Goal: Task Accomplishment & Management: Manage account settings

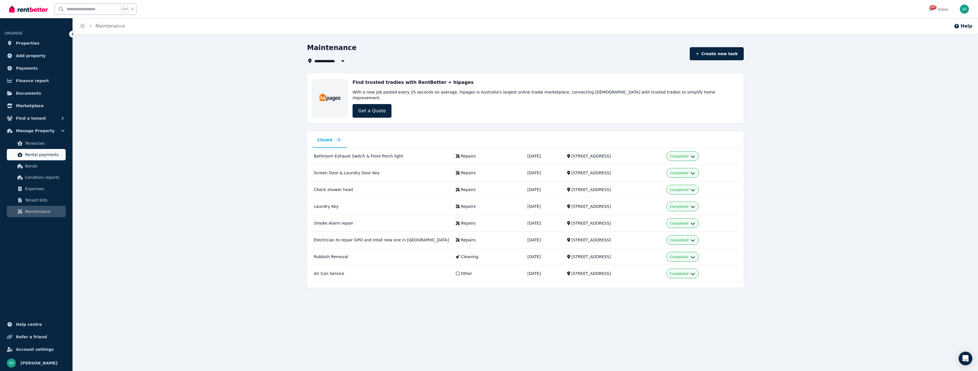
click at [39, 156] on span "Rental payments" at bounding box center [44, 154] width 38 height 7
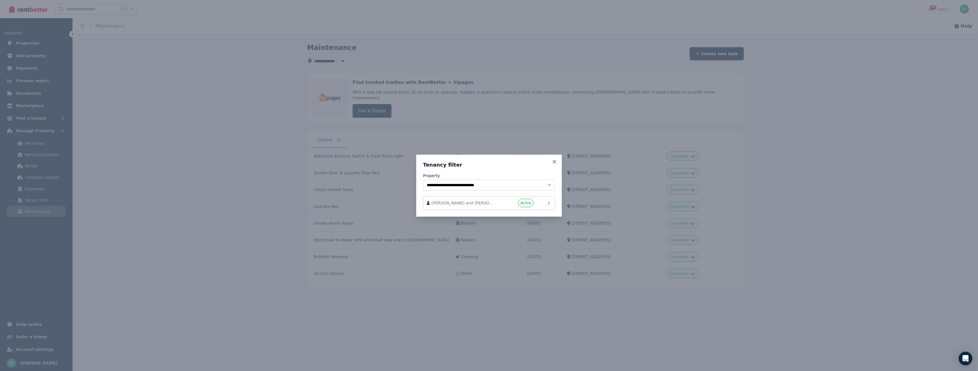
click at [518, 201] on div "Active" at bounding box center [517, 203] width 34 height 9
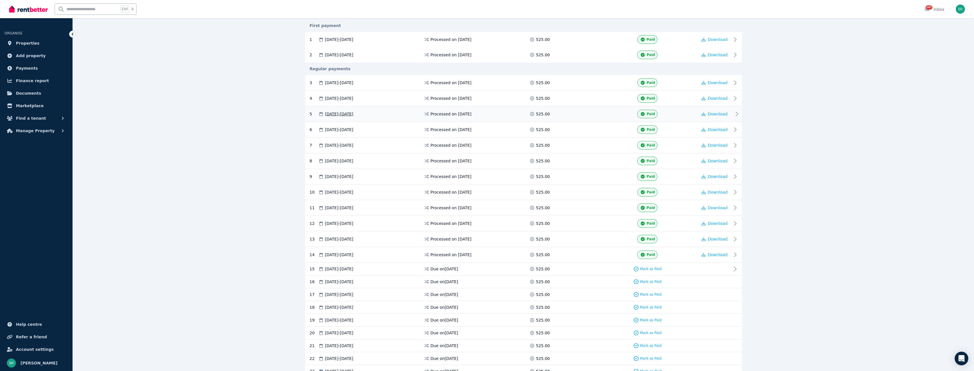
scroll to position [114, 0]
click at [641, 265] on span "Mark as Paid" at bounding box center [651, 263] width 22 height 5
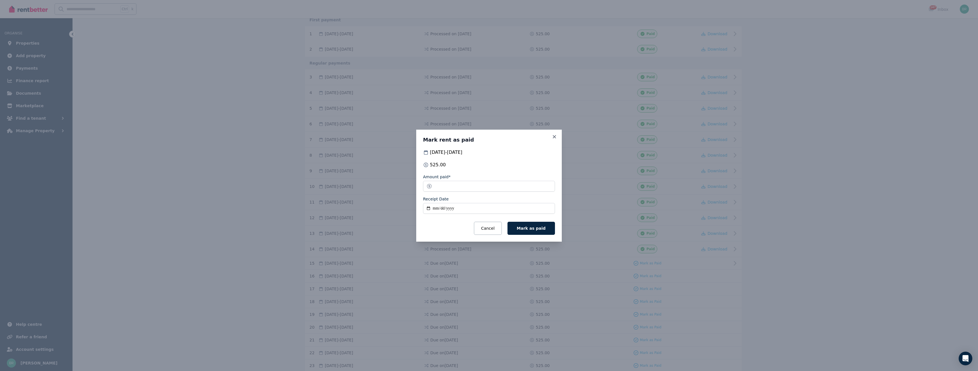
click at [507, 209] on input "Receipt Date" at bounding box center [489, 208] width 132 height 11
type input "**********"
click at [537, 230] on span "Mark as paid" at bounding box center [531, 228] width 29 height 5
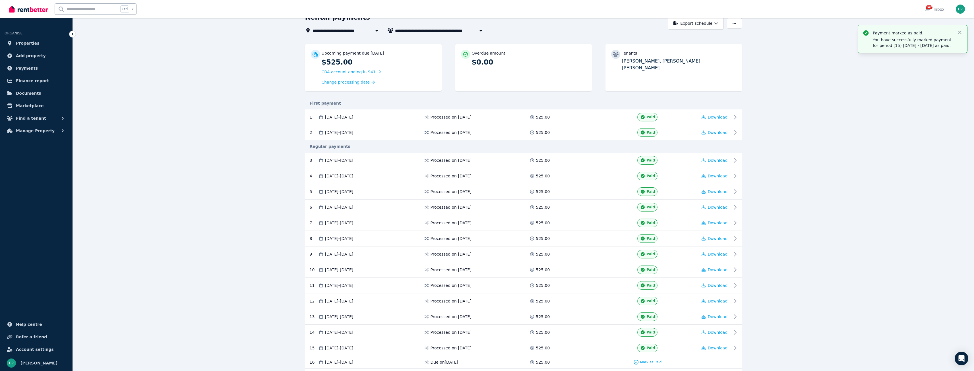
scroll to position [0, 0]
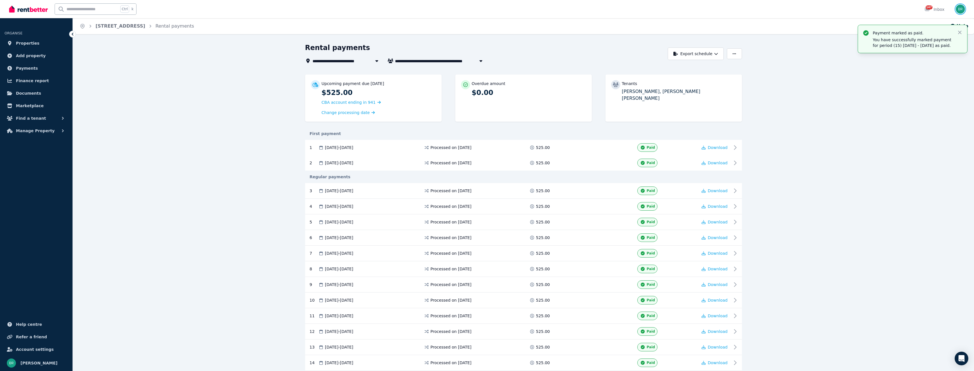
click at [961, 11] on img "button" at bounding box center [960, 9] width 9 height 9
click at [934, 73] on span "Logout" at bounding box center [937, 75] width 55 height 10
